Goal: Task Accomplishment & Management: Complete application form

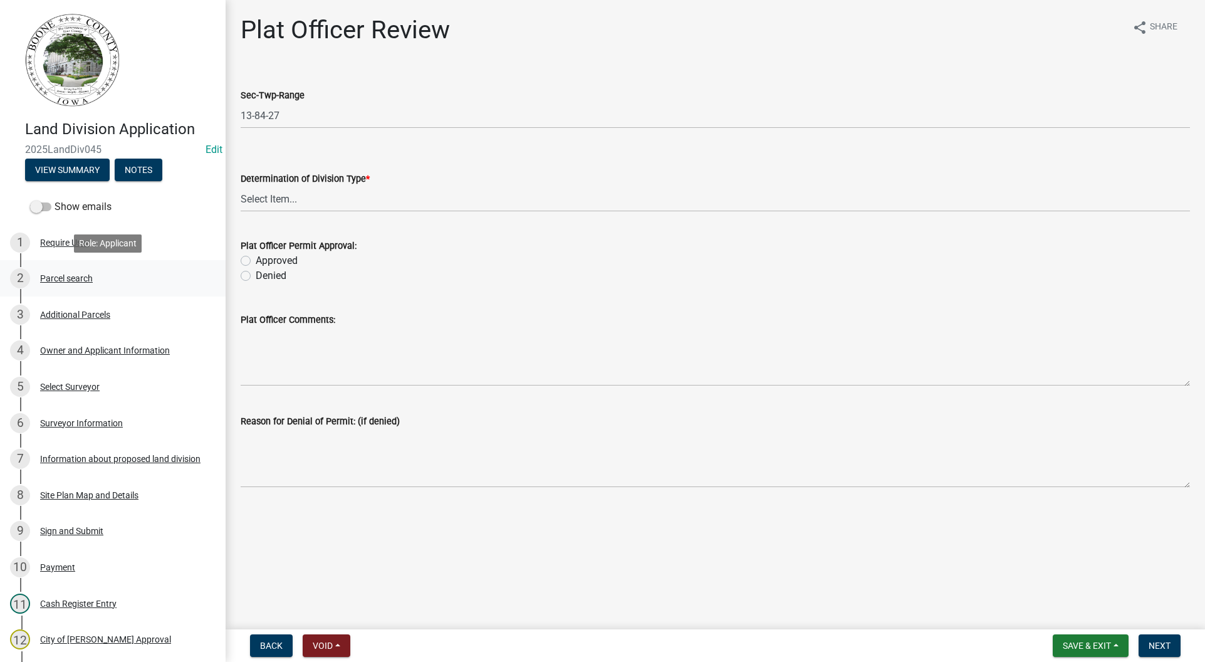
click at [65, 272] on div "2 Parcel search" at bounding box center [108, 278] width 196 height 20
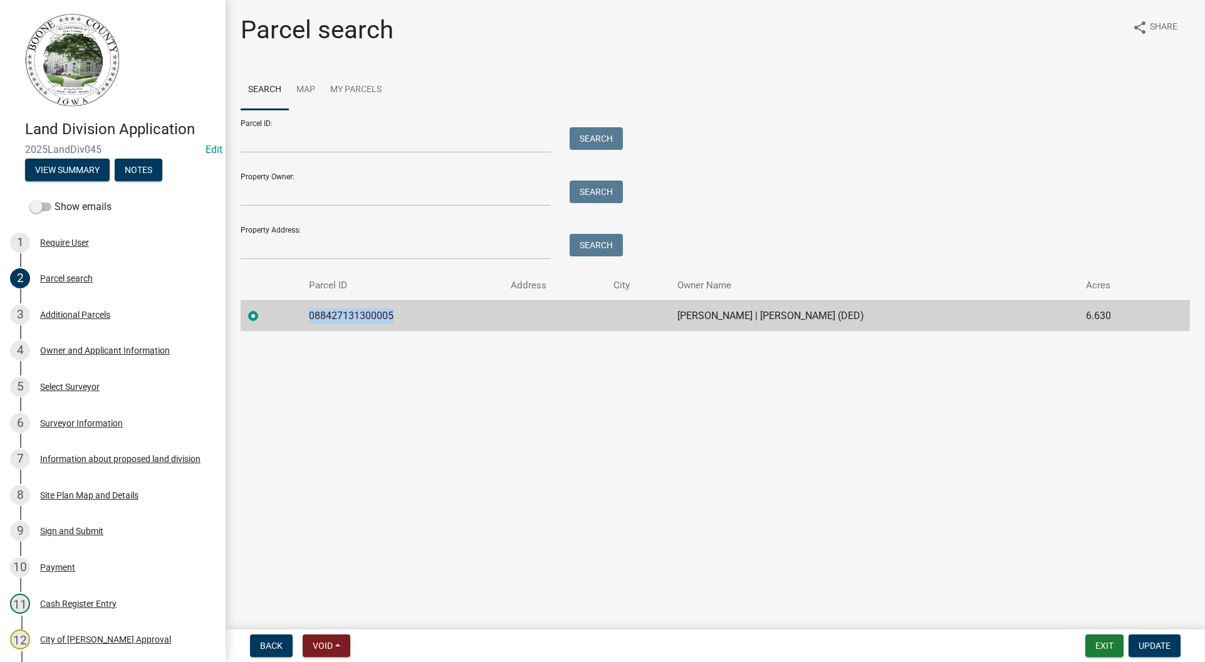
drag, startPoint x: 397, startPoint y: 316, endPoint x: 294, endPoint y: 320, distance: 102.8
click at [294, 320] on tr "088427131300005 [PERSON_NAME] | [PERSON_NAME] (DED) 6.630" at bounding box center [715, 315] width 949 height 31
copy td "088427131300005"
click at [69, 314] on div "Additional Parcels" at bounding box center [75, 314] width 70 height 9
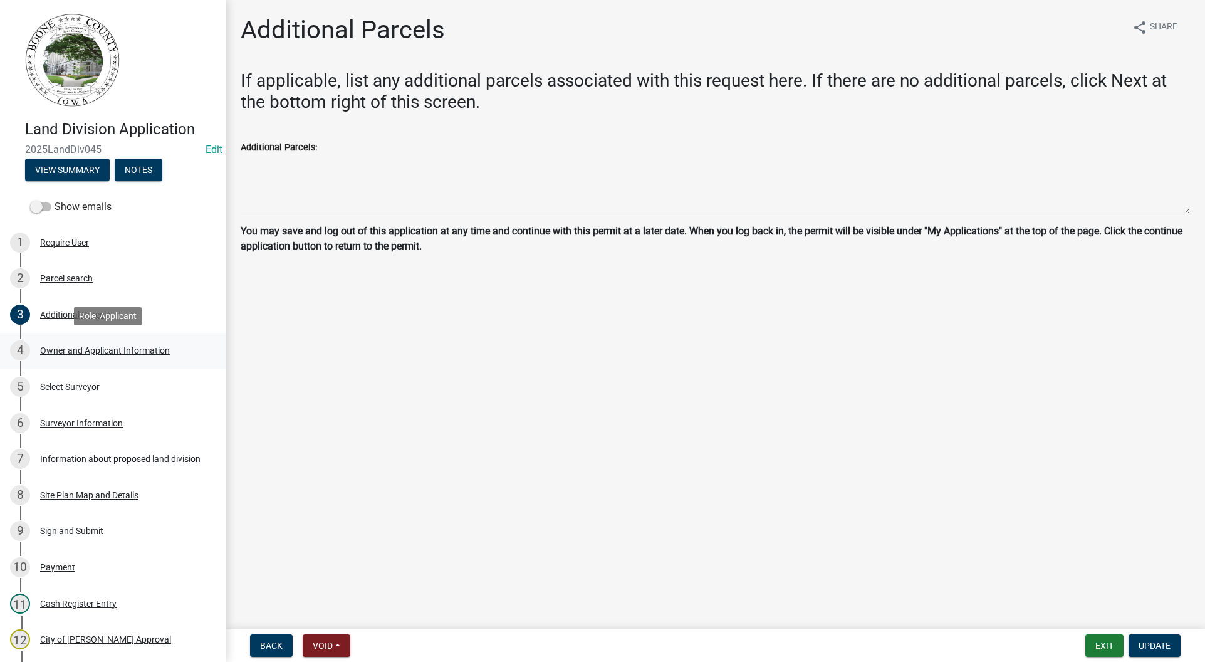
click at [84, 343] on div "4 Owner and Applicant Information" at bounding box center [108, 350] width 196 height 20
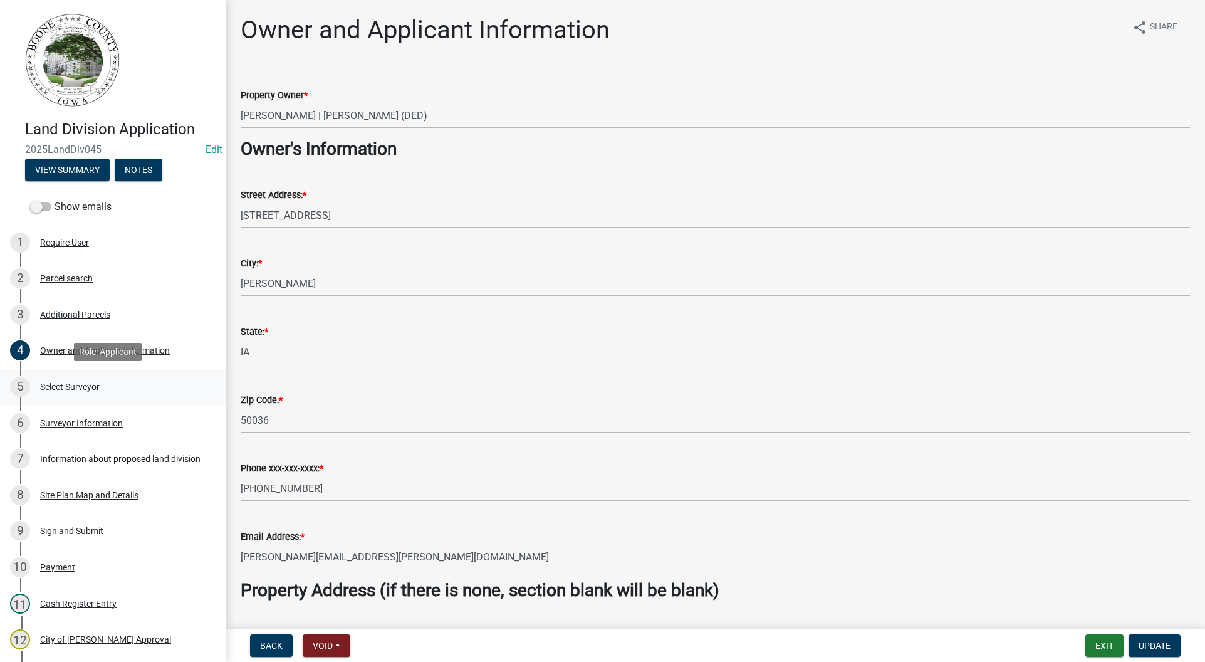
click at [92, 380] on div "5 Select Surveyor" at bounding box center [108, 387] width 196 height 20
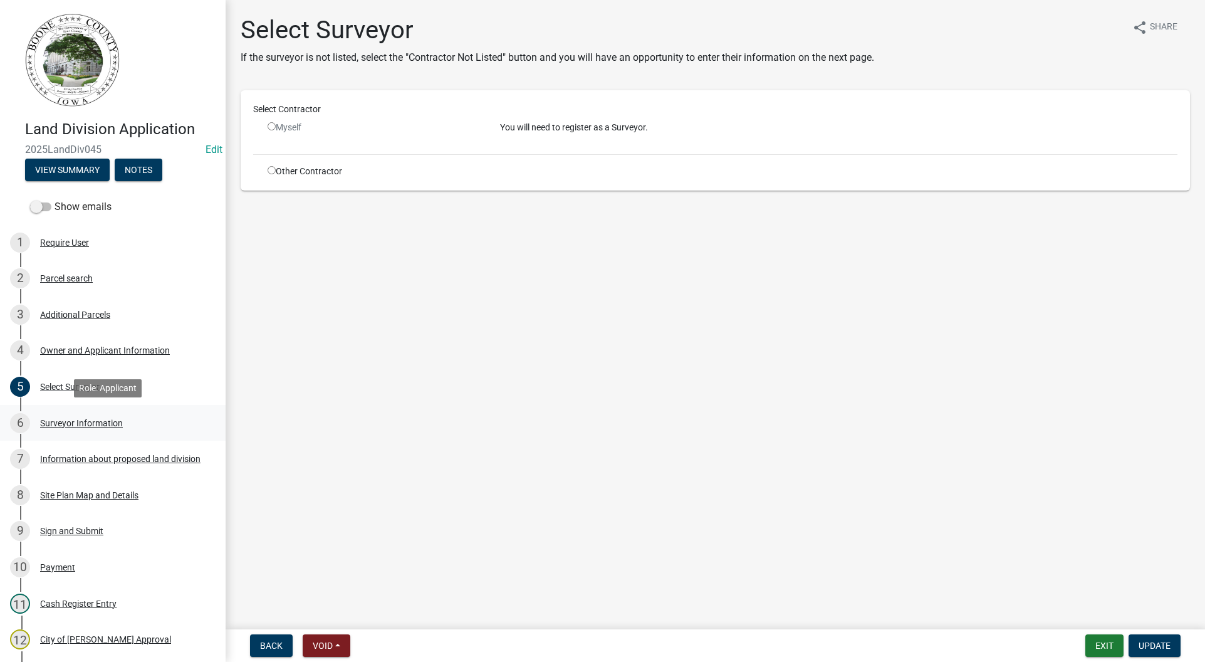
click at [98, 433] on link "6 Surveyor Information" at bounding box center [113, 423] width 226 height 36
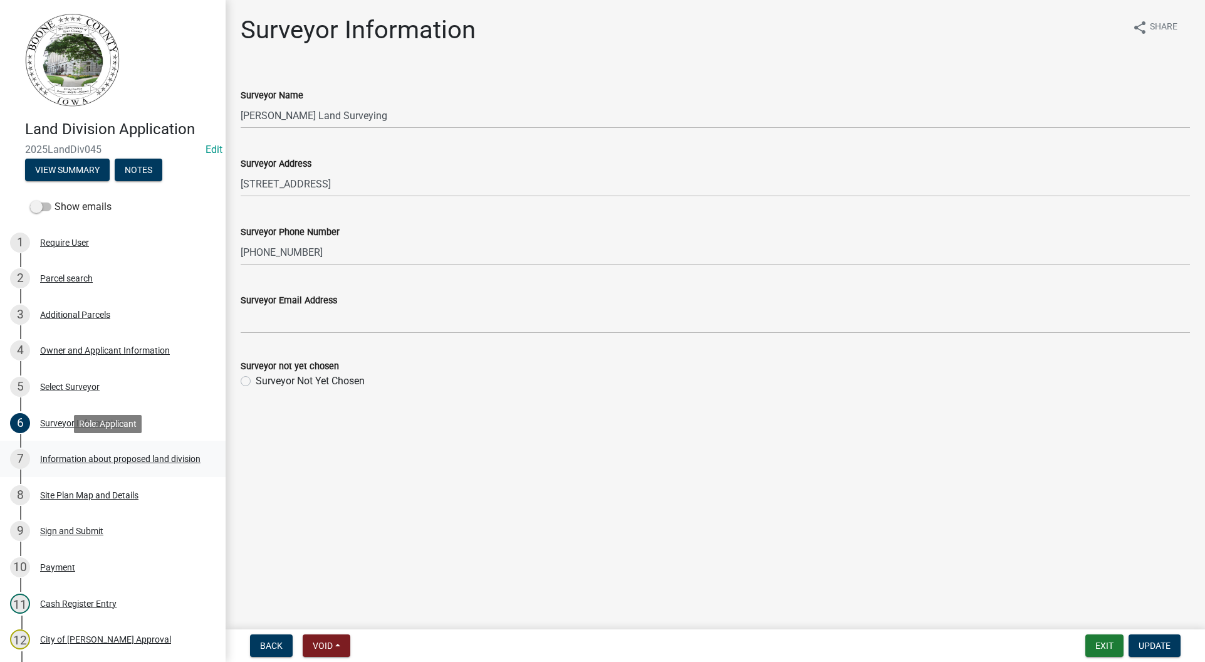
click at [97, 454] on div "Information about proposed land division" at bounding box center [120, 458] width 160 height 9
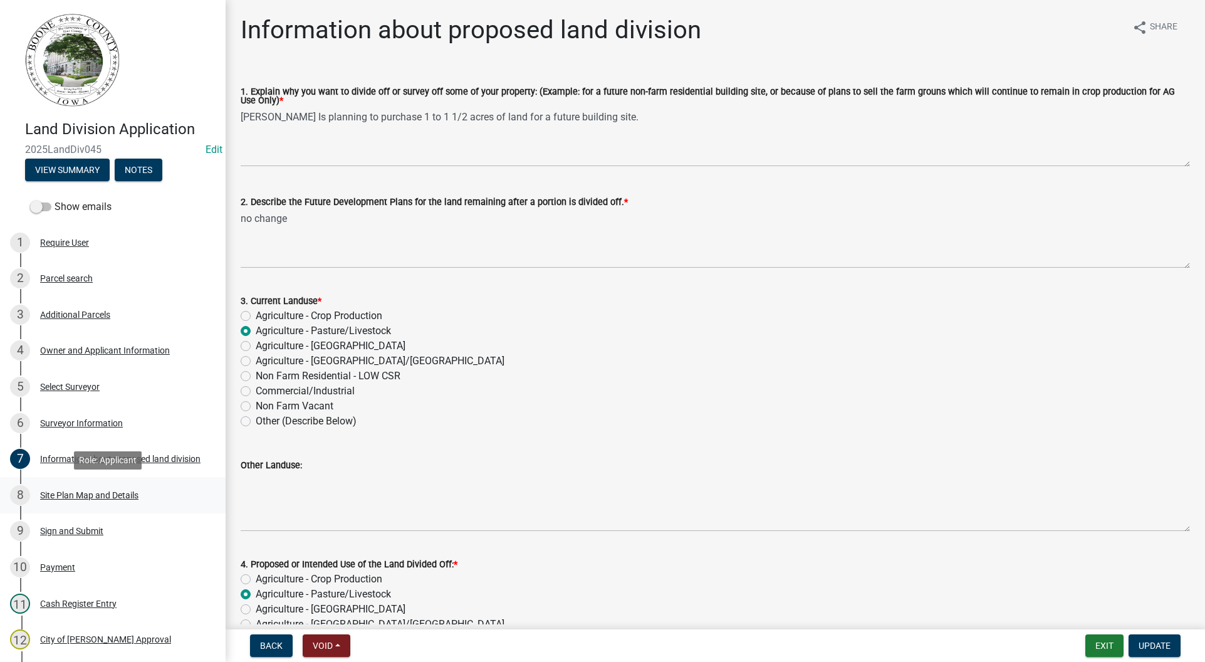
click at [118, 502] on div "8 Site Plan Map and Details" at bounding box center [108, 495] width 196 height 20
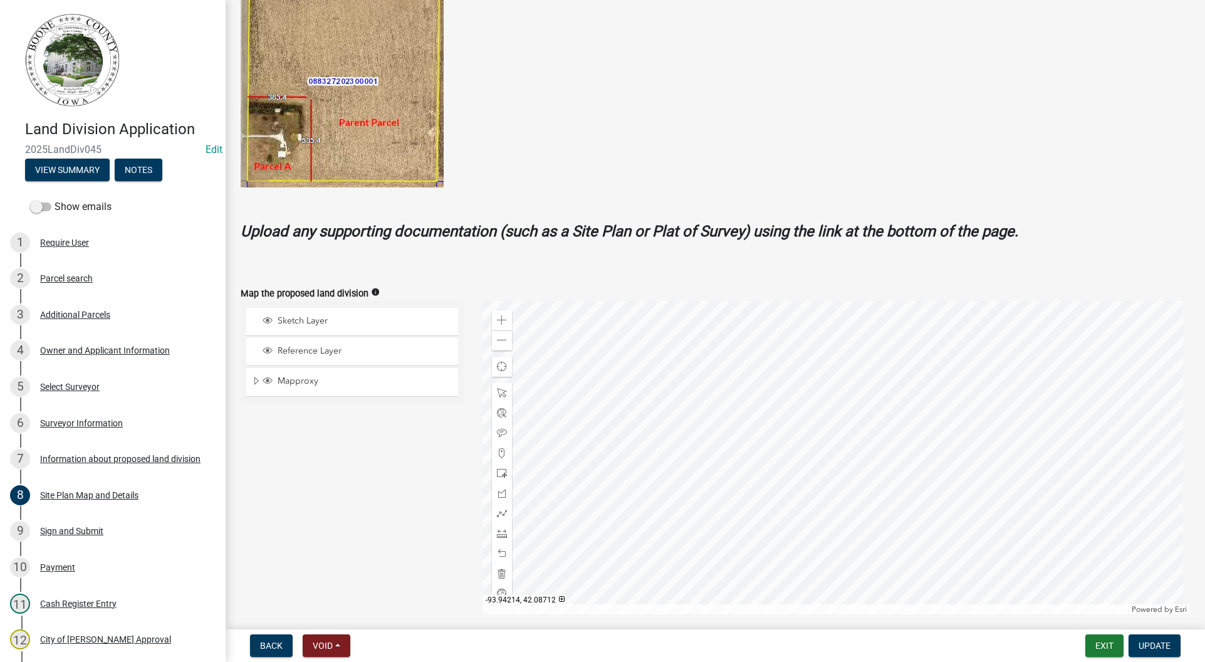
scroll to position [313, 0]
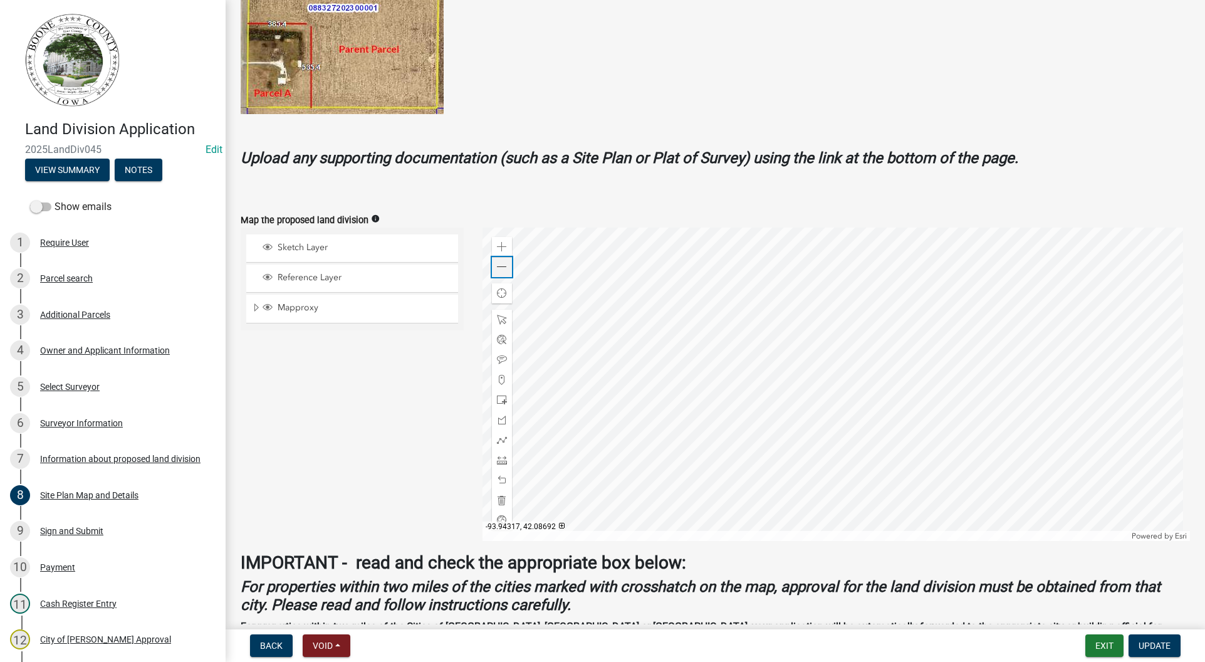
click at [508, 262] on div "Zoom out" at bounding box center [502, 267] width 20 height 20
drag, startPoint x: 620, startPoint y: 60, endPoint x: 640, endPoint y: 83, distance: 31.5
click at [620, 60] on figure at bounding box center [715, 8] width 949 height 212
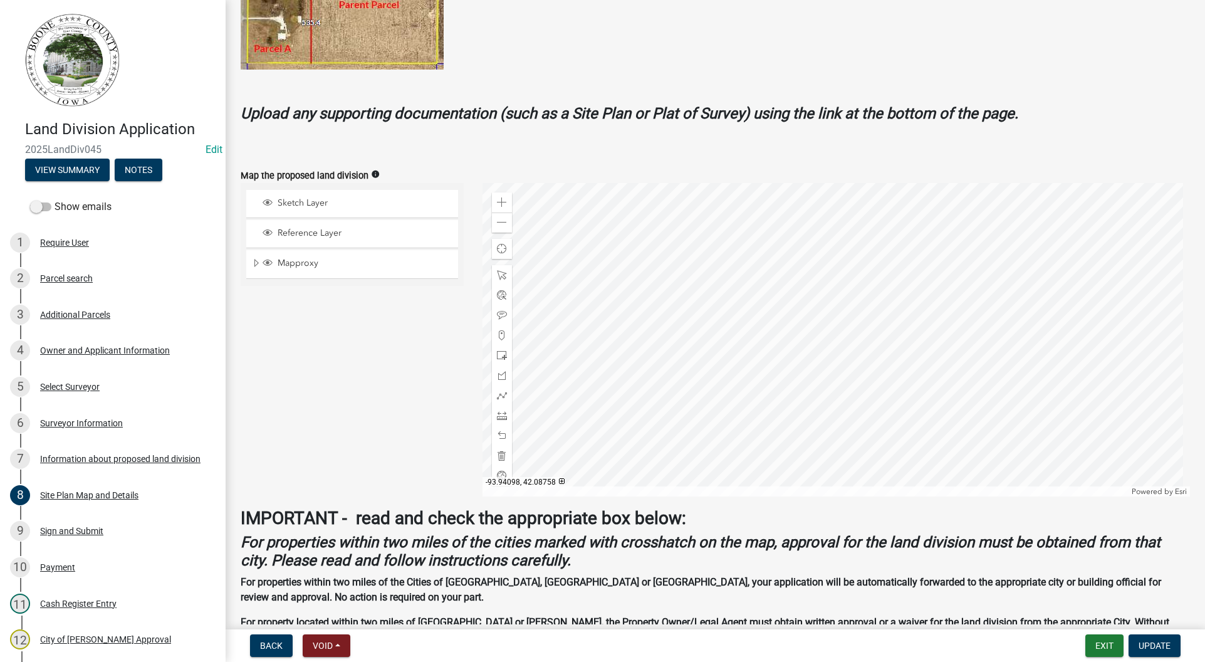
scroll to position [376, 0]
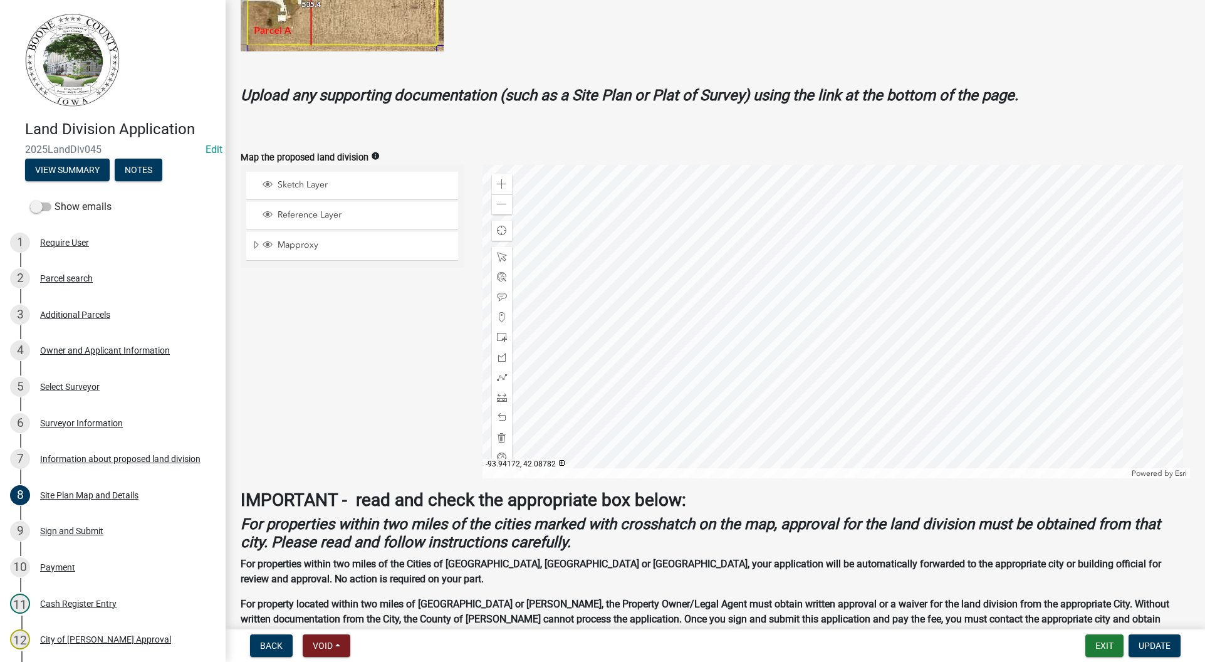
click at [810, 144] on form "Map the proposed land division info Sketch Layer Reference Layer Mapproxy Corpo…" at bounding box center [715, 306] width 949 height 343
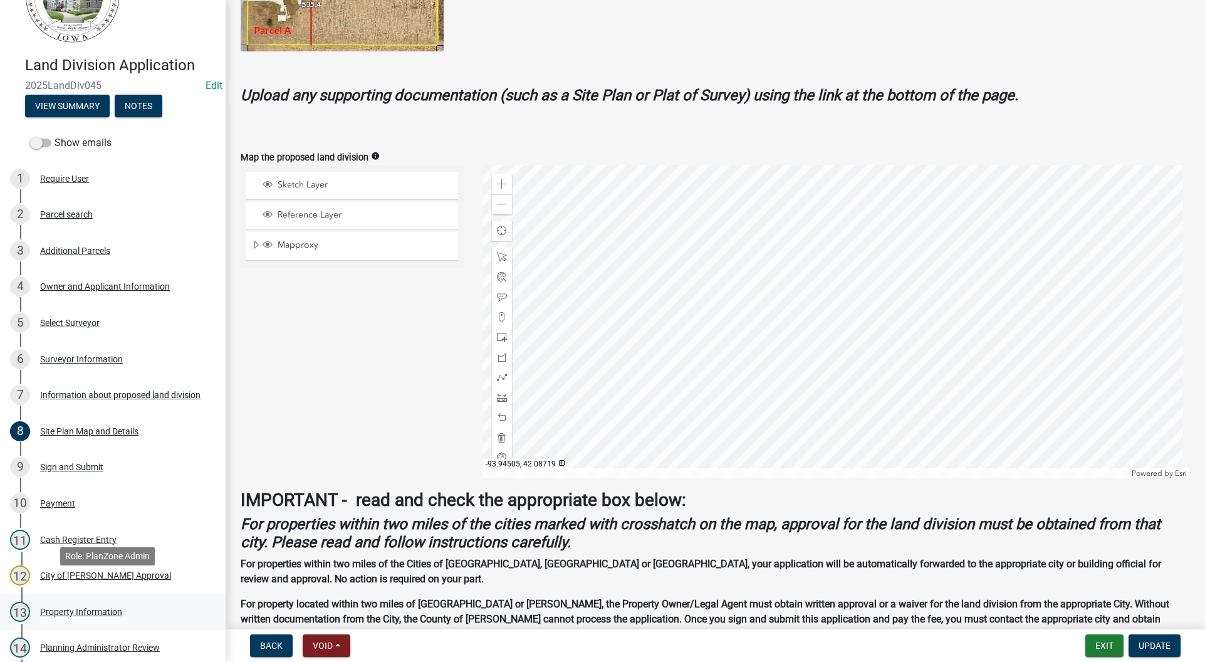
scroll to position [125, 0]
